Goal: Task Accomplishment & Management: Complete application form

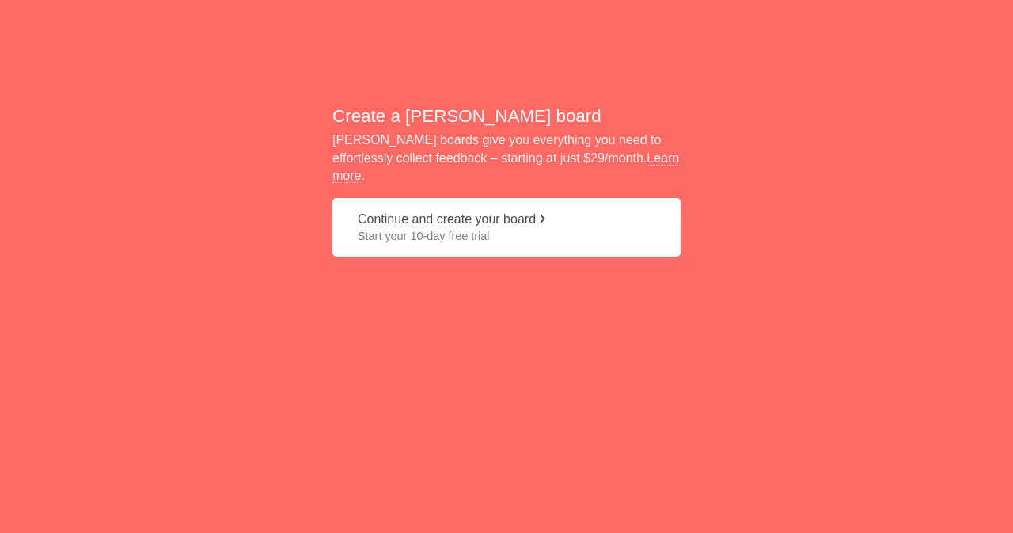
click at [509, 228] on span "Start your 10-day free trial" at bounding box center [507, 236] width 298 height 16
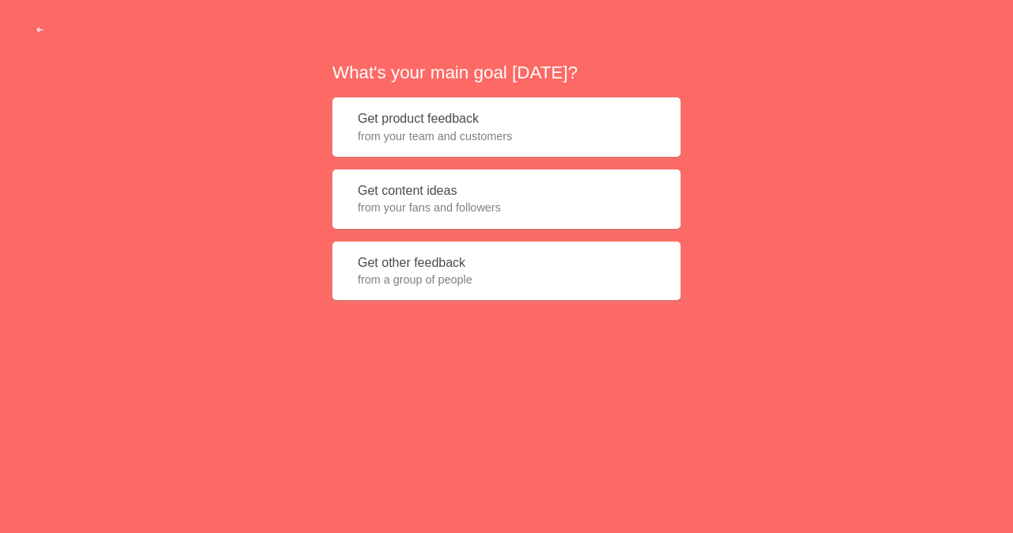
click at [460, 120] on button "Get product feedback from your team and customers" at bounding box center [507, 126] width 348 height 59
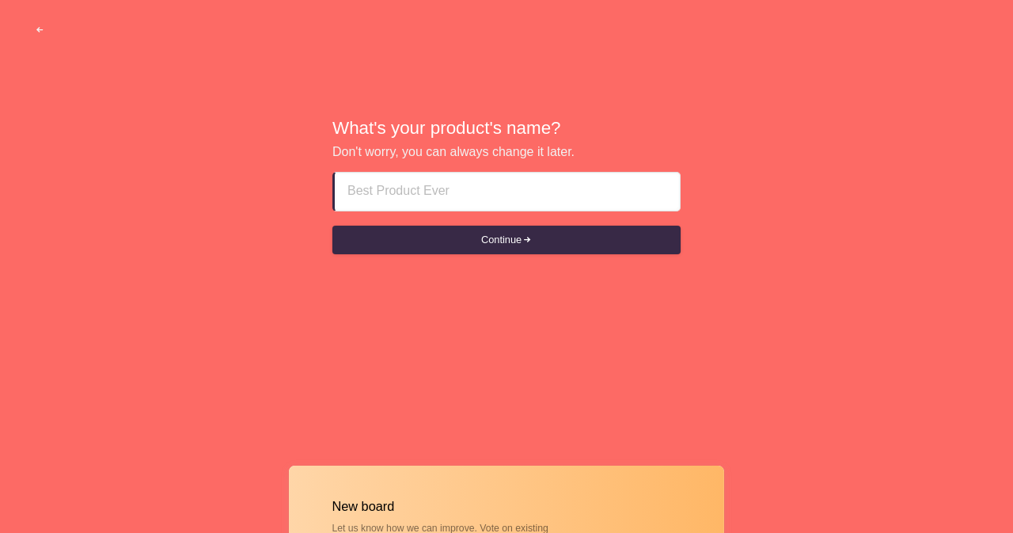
click at [467, 188] on input at bounding box center [508, 192] width 320 height 38
paste input "[PERSON_NAME] Hi profile call girls ~& [PHONE_NUMBER] &~ Ajman [DEMOGRAPHIC_DAT…"
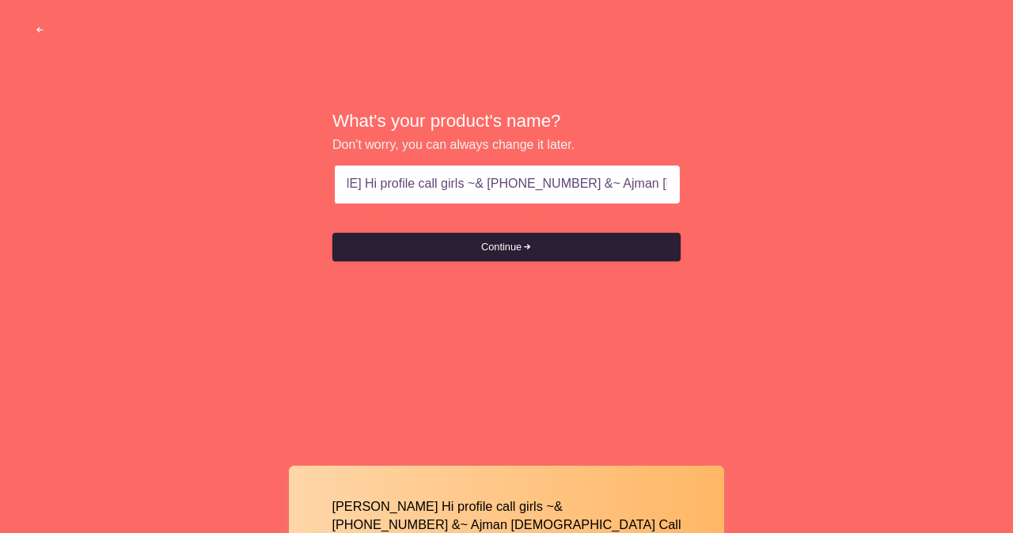
click at [515, 238] on button "Continue" at bounding box center [507, 247] width 348 height 29
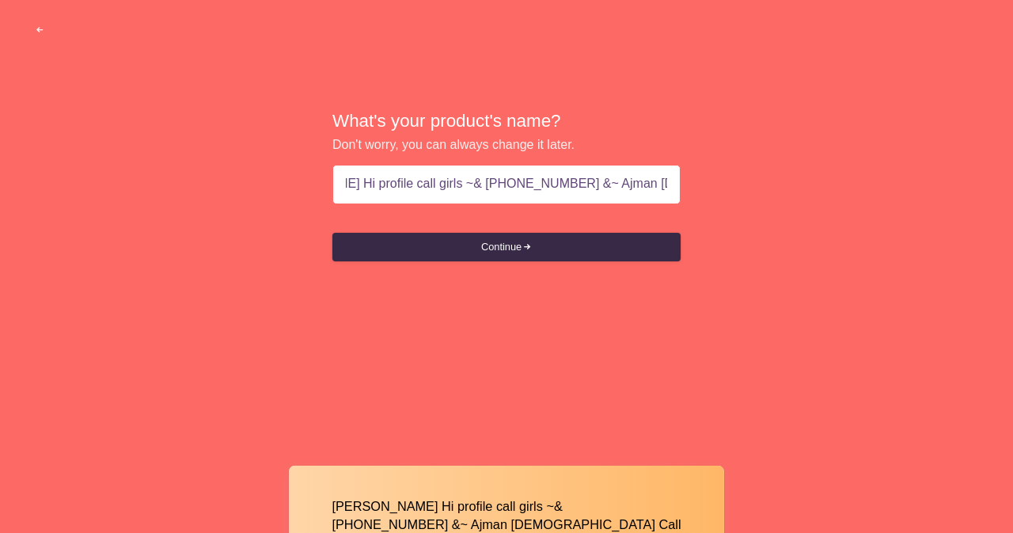
scroll to position [0, 0]
click at [670, 188] on div "[PERSON_NAME] Hi profile call girls ~& [PHONE_NUMBER] &~ Ajman [DEMOGRAPHIC_DAT…" at bounding box center [507, 185] width 348 height 40
click at [642, 177] on input "[PERSON_NAME] Hi profile call girls ~& [PHONE_NUMBER] &~ Ajman [DEMOGRAPHIC_DAT…" at bounding box center [506, 184] width 321 height 38
click at [624, 186] on input "[PERSON_NAME] Hi profile call girls ~& [PHONE_NUMBER] &~ Ajman [DEMOGRAPHIC_DAT…" at bounding box center [508, 184] width 320 height 38
type input "[PERSON_NAME] Hi profile call girls ~& [PHONE_NUMBER]"
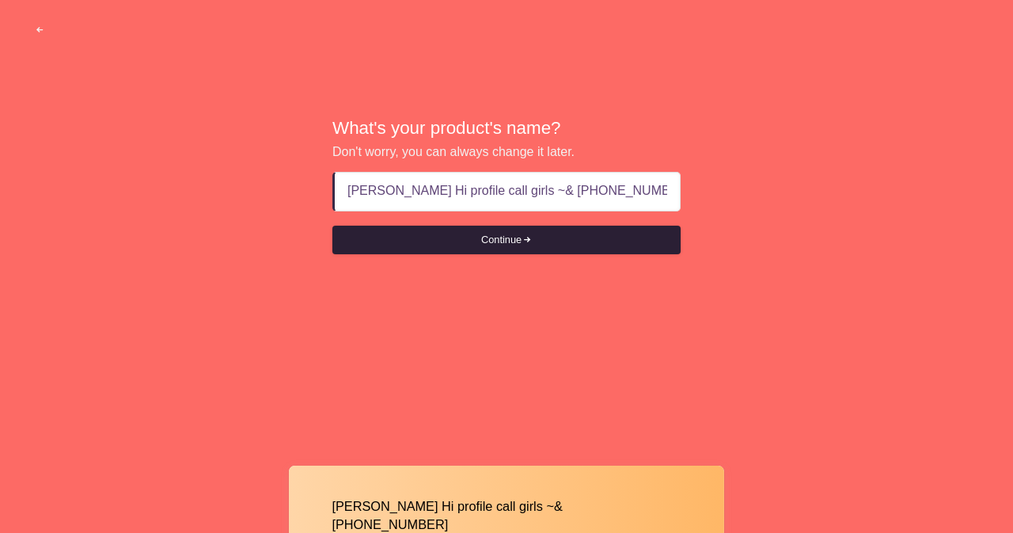
click at [548, 235] on button "Continue" at bounding box center [507, 240] width 348 height 29
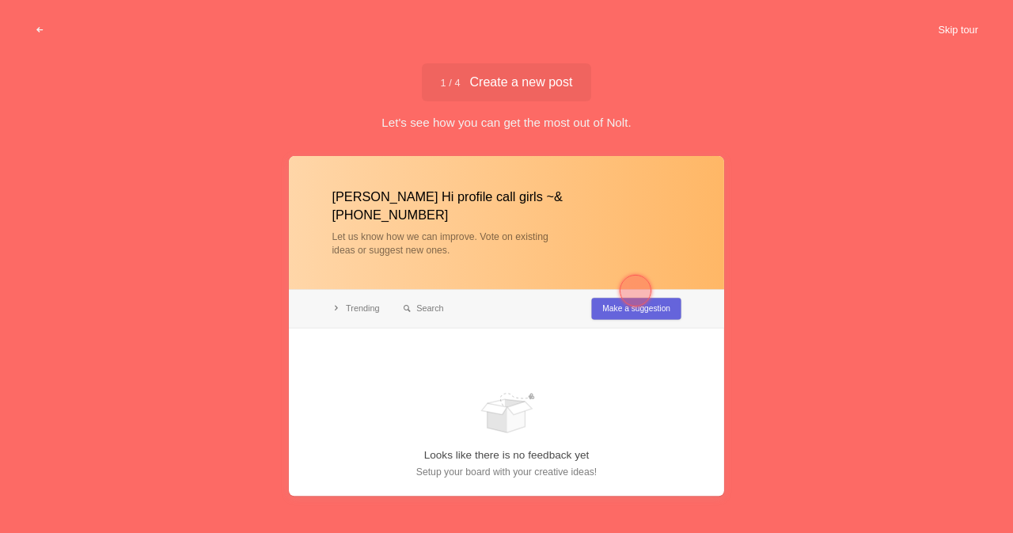
click at [944, 32] on button "Skip tour" at bounding box center [958, 30] width 78 height 29
